Goal: Task Accomplishment & Management: Manage account settings

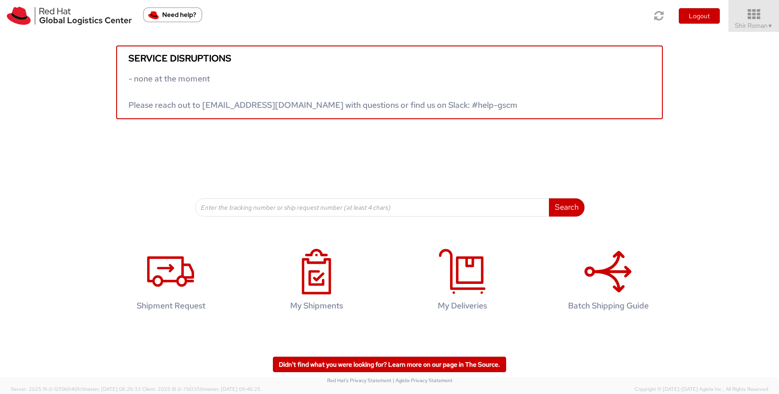
click at [750, 20] on icon at bounding box center [754, 14] width 58 height 13
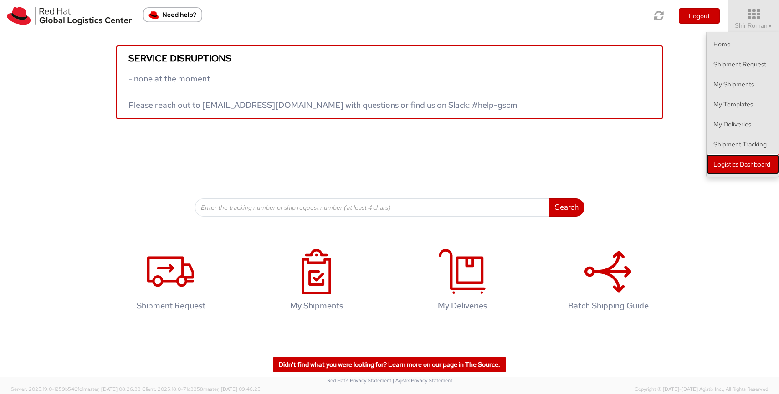
click at [746, 168] on link "Logistics Dashboard" at bounding box center [742, 164] width 72 height 20
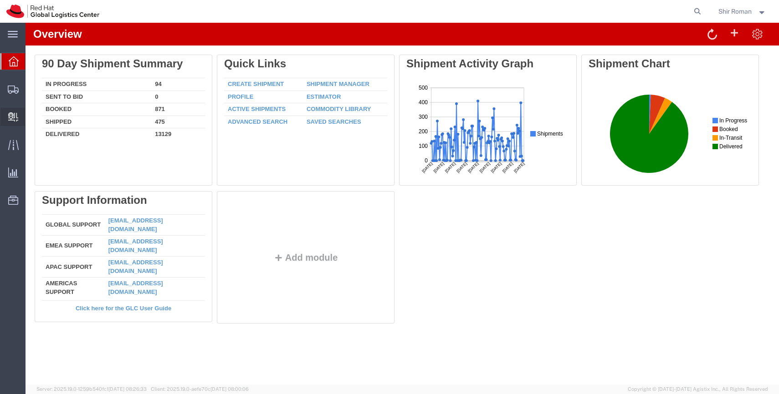
click at [0, 0] on span "Create Delivery" at bounding box center [0, 0] width 0 height 0
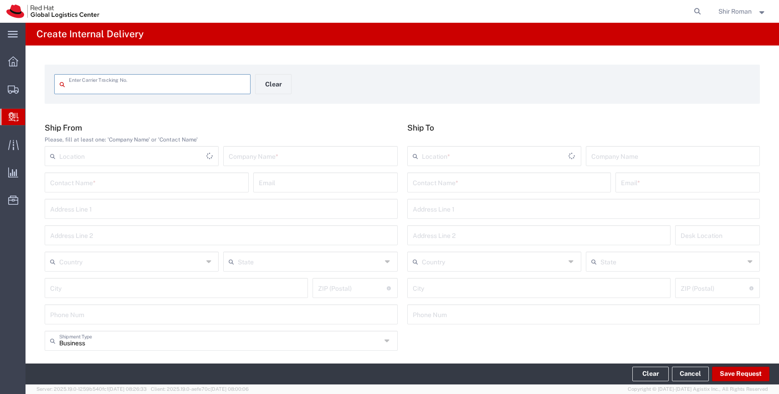
click at [276, 153] on input "text" at bounding box center [310, 156] width 163 height 16
type input "CITI BANK"
click at [486, 158] on input "text" at bounding box center [494, 156] width 144 height 16
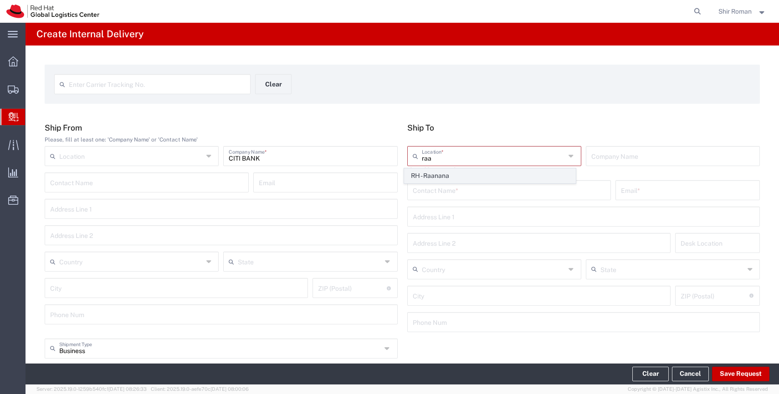
click at [498, 174] on span "RH - Raanana" at bounding box center [489, 176] width 171 height 14
type input "RH - Raanana"
type input "Red Hat Israel Ltd."
type input "[STREET_ADDRESS]"
type input "15th floor"
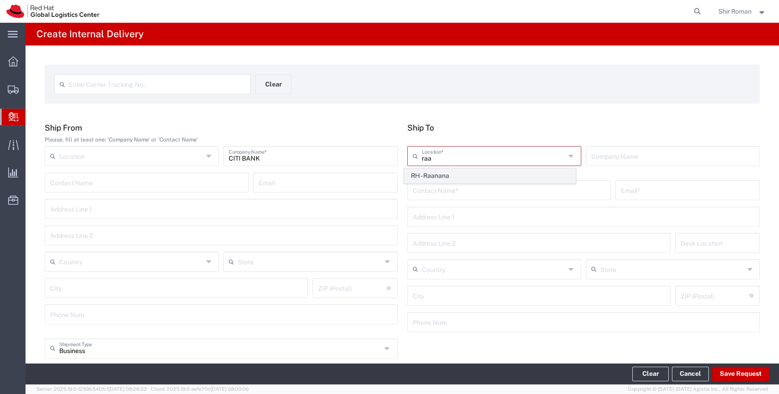
type input "Israel"
type input "RA'ANANA"
type input "4321545"
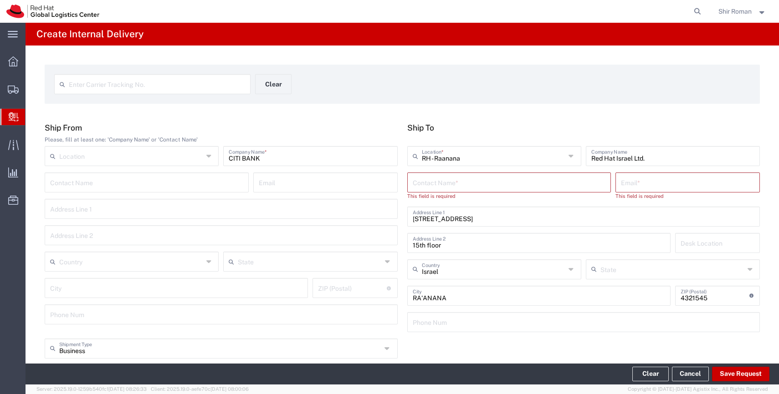
click at [498, 174] on input "text" at bounding box center [509, 182] width 193 height 16
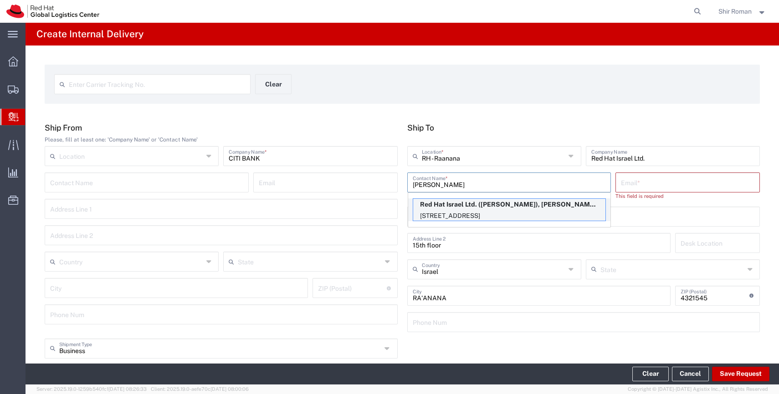
click at [490, 203] on p "Red Hat Israel Ltd. ([PERSON_NAME]), [PERSON_NAME][EMAIL_ADDRESS][DOMAIN_NAME]" at bounding box center [509, 204] width 192 height 11
type input "[PERSON_NAME]"
type input "[EMAIL_ADDRESS][DOMAIN_NAME]"
type input "FLEX"
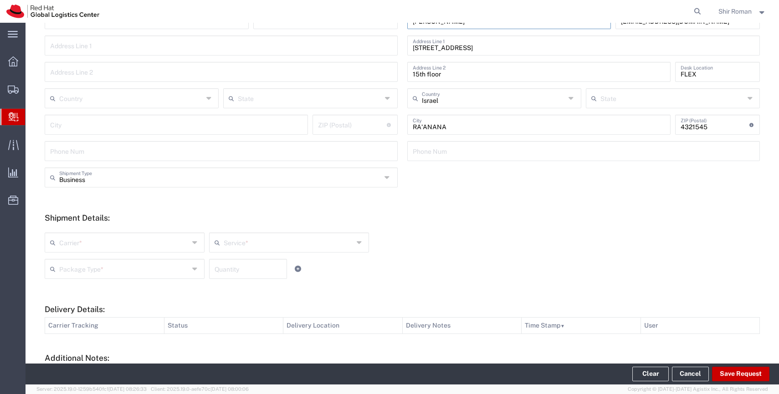
scroll to position [220, 0]
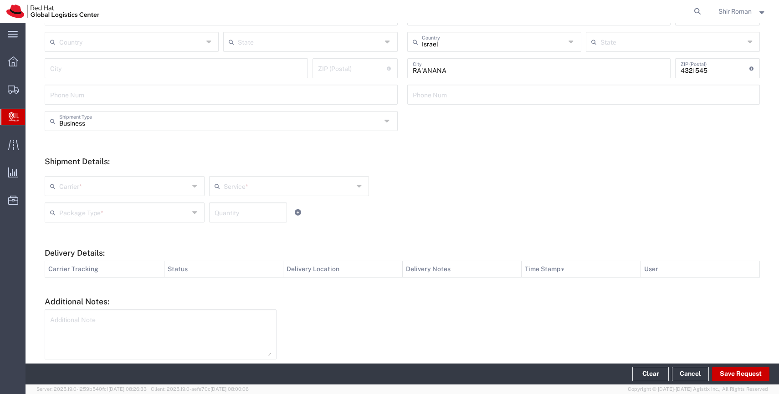
click at [161, 186] on input "text" at bounding box center [124, 186] width 130 height 16
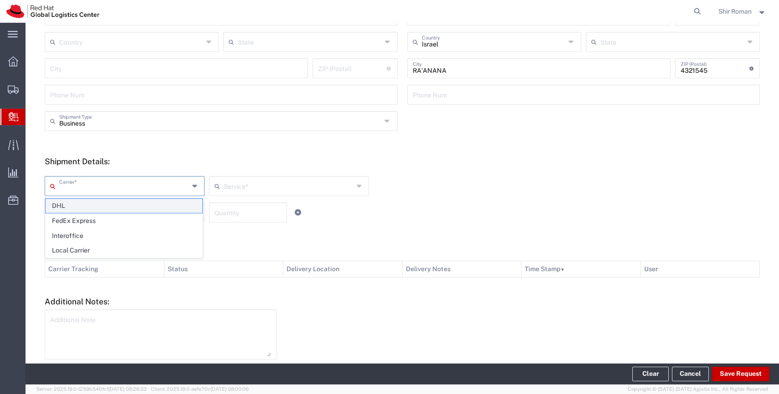
click at [150, 210] on span "DHL" at bounding box center [124, 206] width 157 height 14
type input "DHL"
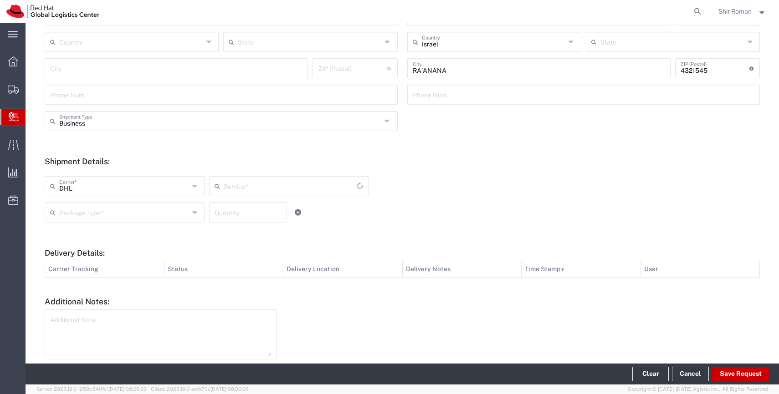
click at [276, 194] on div "Service *" at bounding box center [289, 186] width 160 height 20
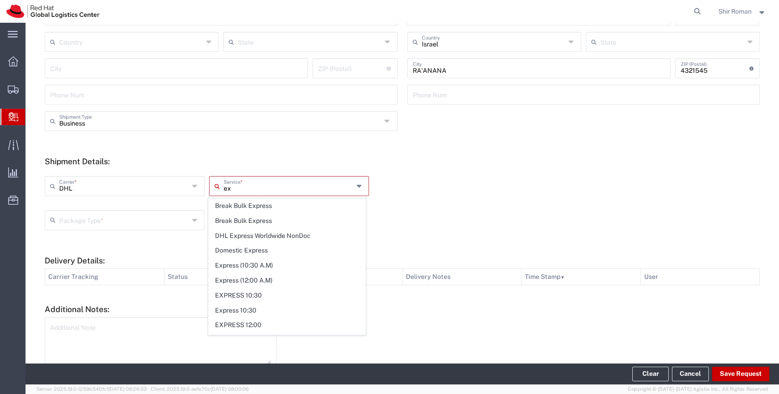
type input "e"
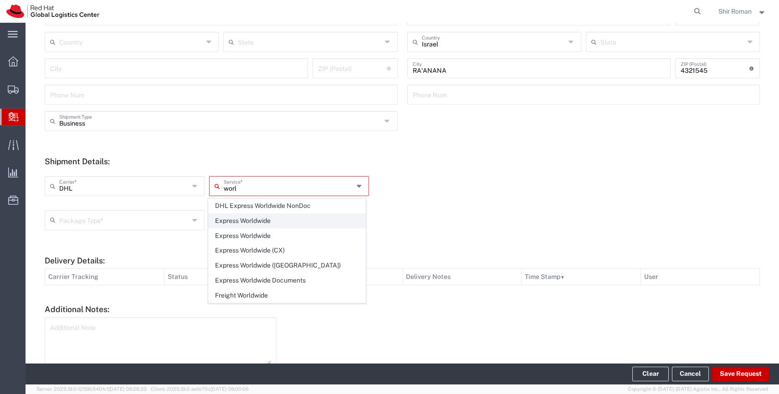
click at [271, 221] on span "Express Worldwide" at bounding box center [287, 221] width 157 height 14
type input "Express Worldwide"
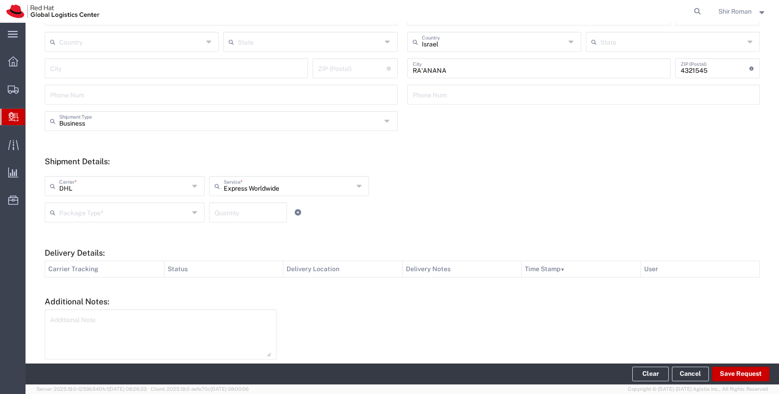
click at [117, 214] on input "text" at bounding box center [124, 212] width 130 height 16
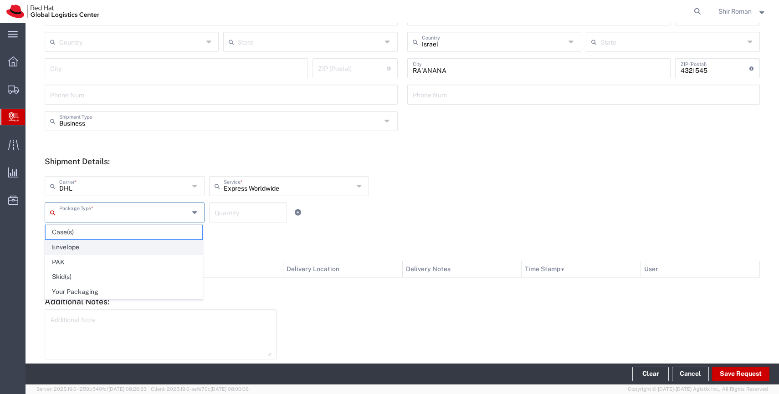
click at [113, 246] on span "Envelope" at bounding box center [124, 247] width 157 height 14
type input "Envelope"
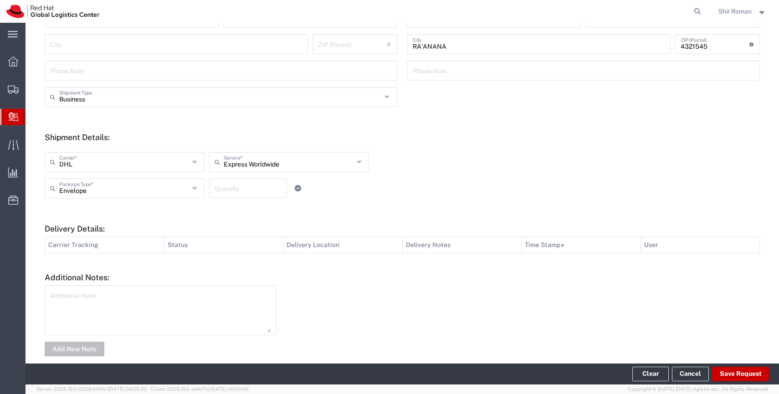
scroll to position [257, 0]
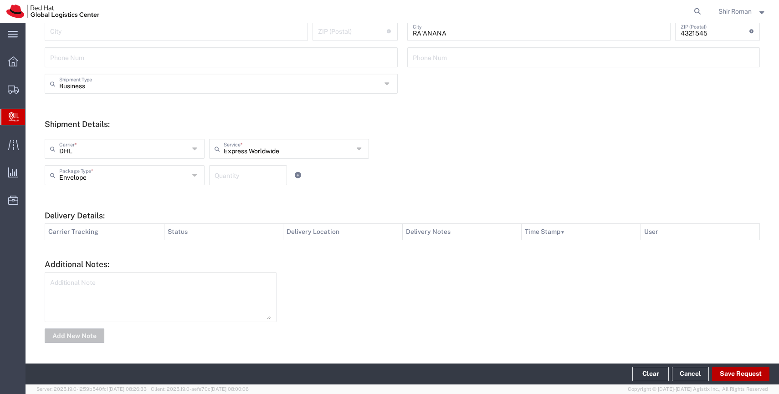
click at [733, 372] on button "Save Request" at bounding box center [740, 374] width 57 height 15
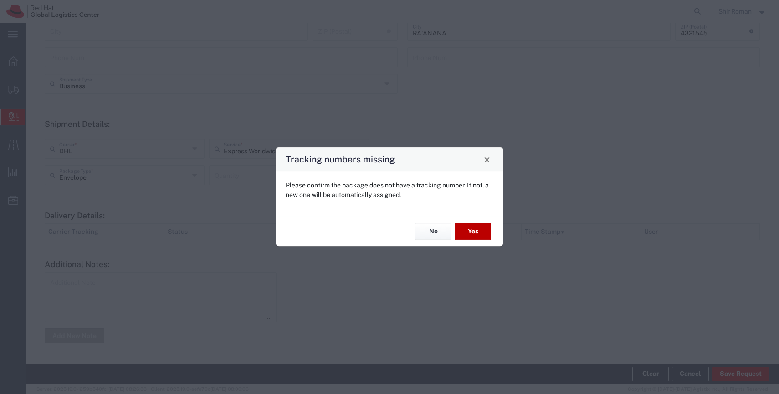
click at [481, 231] on button "Yes" at bounding box center [472, 231] width 36 height 17
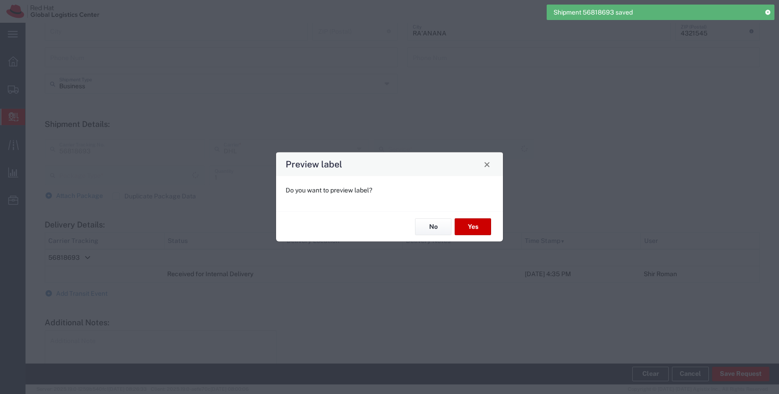
type input "Envelope"
type input "Express Worldwide"
click at [434, 226] on button "No" at bounding box center [433, 227] width 36 height 17
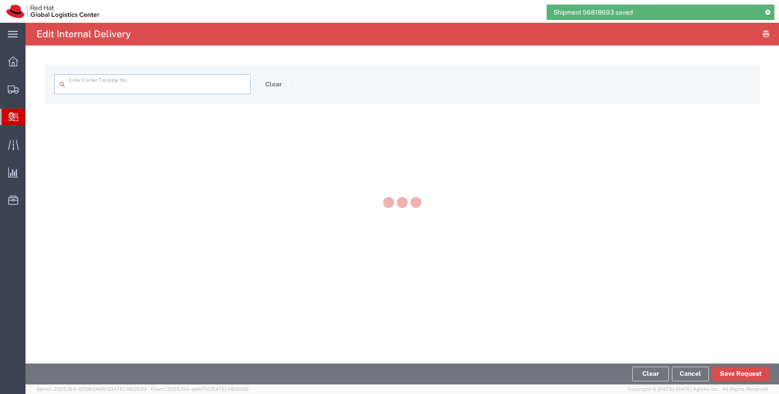
type input "56818693"
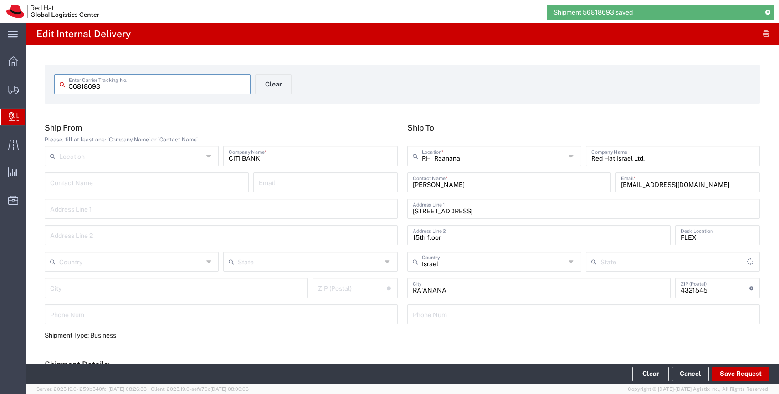
type input "Express Worldwide"
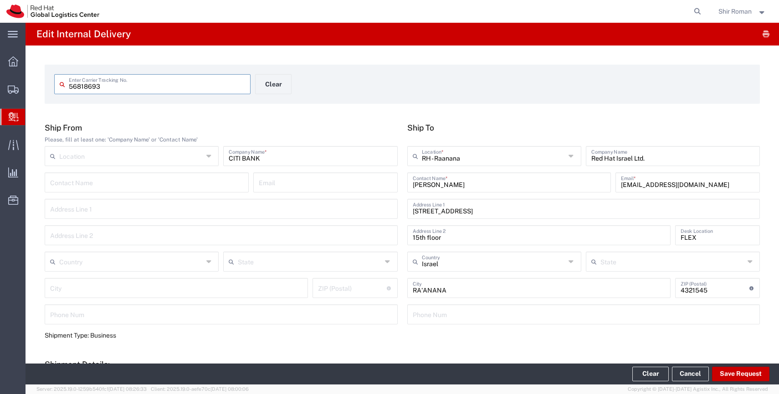
scroll to position [299, 0]
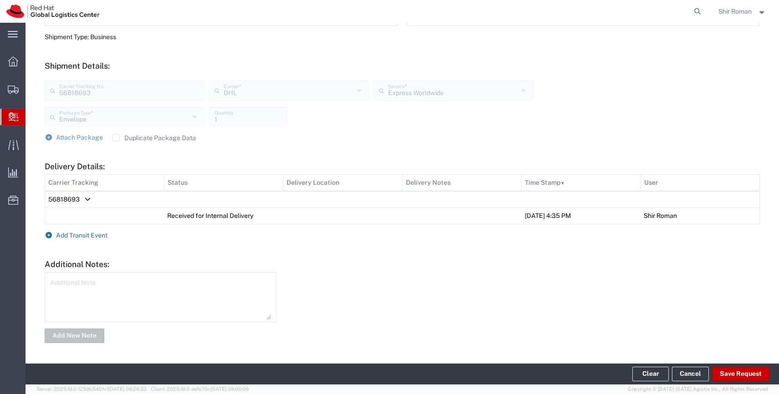
click at [70, 238] on span "Add Transit Event" at bounding box center [81, 235] width 51 height 7
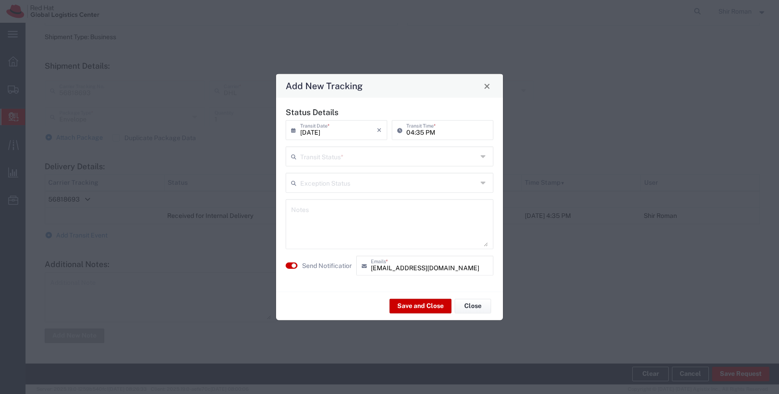
click at [335, 157] on input "text" at bounding box center [388, 156] width 177 height 16
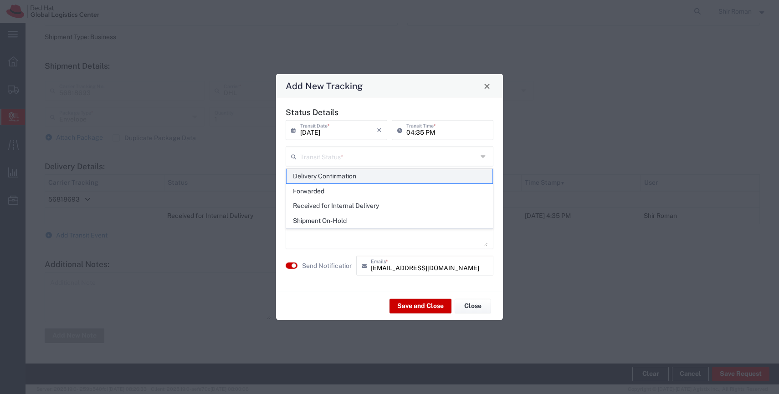
click at [368, 182] on span "Delivery Confirmation" at bounding box center [389, 176] width 206 height 14
type input "Delivery Confirmation"
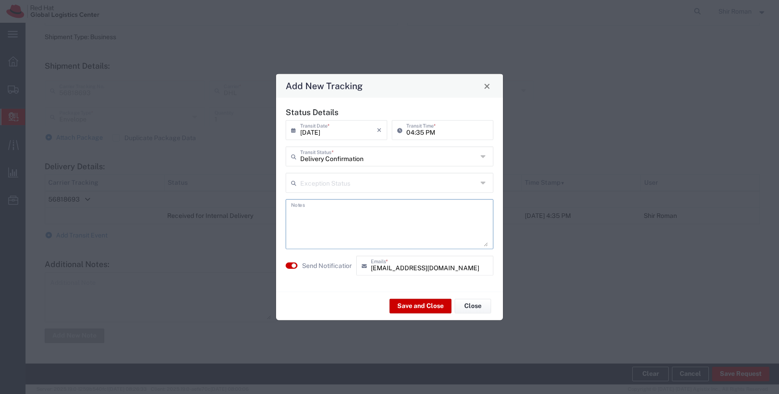
click at [393, 214] on textarea at bounding box center [389, 224] width 197 height 45
type textarea "waiting for you at the reception :)"
click at [409, 303] on button "Save and Close" at bounding box center [420, 306] width 62 height 15
